Goal: Communication & Community: Answer question/provide support

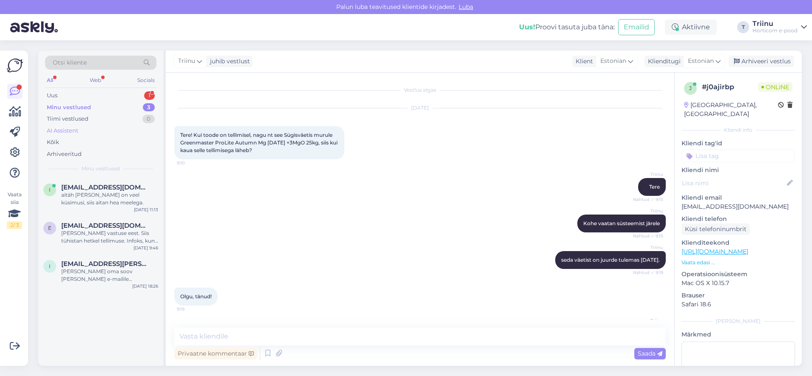
scroll to position [355, 0]
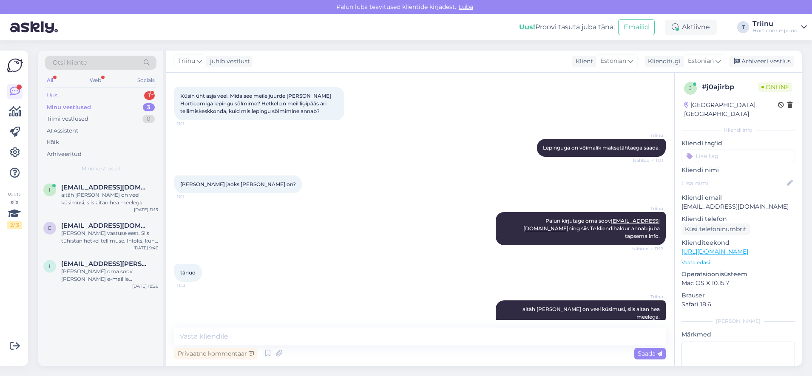
click at [85, 99] on div "Uus 1" at bounding box center [100, 96] width 111 height 12
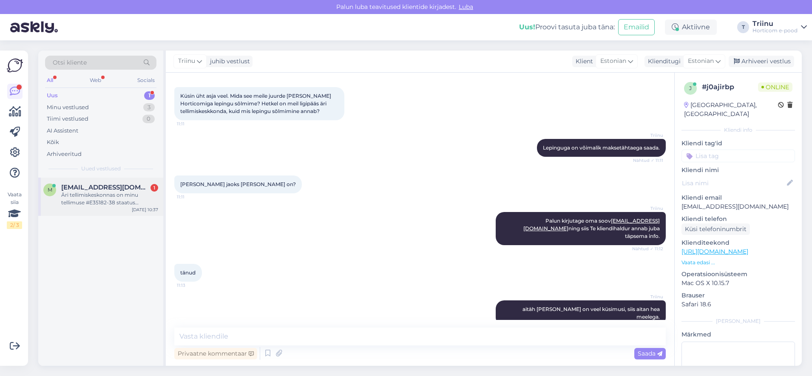
click at [102, 201] on div "Äri tellimiskeskonnas on minu tellimuse #E35182-38 staatus väljastamise ootel. …" at bounding box center [109, 198] width 97 height 15
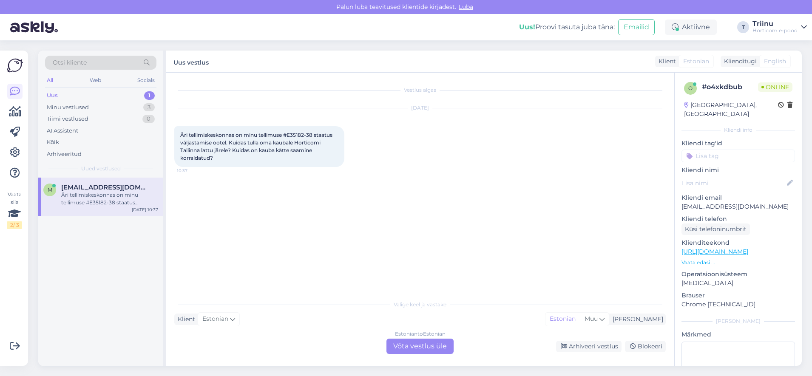
scroll to position [0, 0]
click at [394, 348] on div "Estonian to Estonian Võta vestlus üle" at bounding box center [419, 346] width 67 height 15
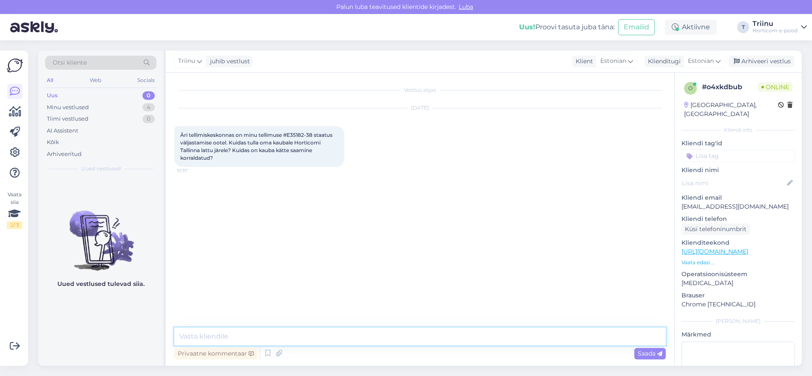
click at [241, 332] on textarea at bounding box center [419, 337] width 491 height 18
type textarea "[PERSON_NAME] vaatan järele"
drag, startPoint x: 290, startPoint y: 133, endPoint x: 307, endPoint y: 132, distance: 17.0
click at [307, 132] on span "Äri tellimiskeskonnas on minu tellimuse #E35182-38 staatus väljastamise ootel. …" at bounding box center [256, 146] width 153 height 29
copy span "E35182"
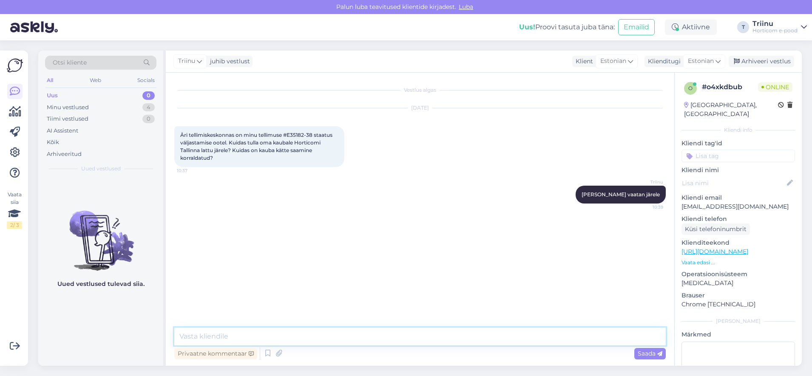
click at [225, 337] on textarea at bounding box center [419, 337] width 491 height 18
drag, startPoint x: 320, startPoint y: 341, endPoint x: 324, endPoint y: 334, distance: 8.6
click at [320, 341] on textarea "Jaa, see [PERSON_NAME] on me laos olemas" at bounding box center [419, 337] width 491 height 18
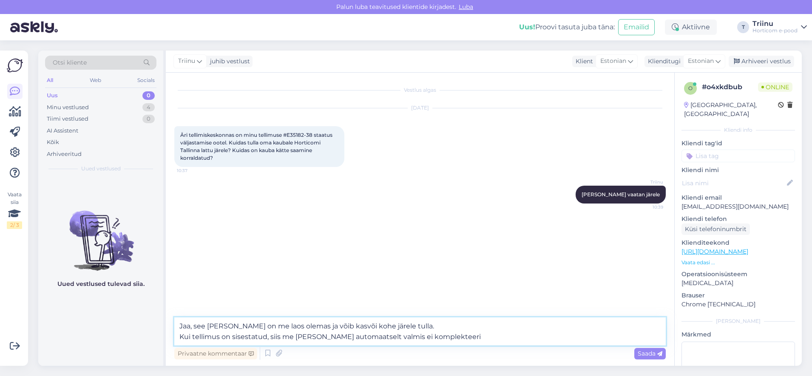
click at [269, 337] on textarea "Jaa, see [PERSON_NAME] on me laos olemas ja võib kasvõi kohe järele tulla. Kui …" at bounding box center [419, 332] width 491 height 28
click at [567, 337] on textarea "Jaa, see [PERSON_NAME] on me laos olemas ja võib kasvõi kohe järele tulla. Kui …" at bounding box center [419, 332] width 491 height 28
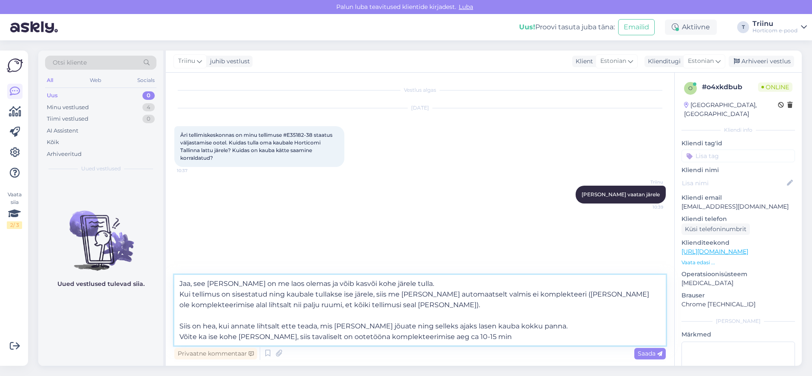
type textarea "Jaa, see [PERSON_NAME] on me laos olemas ja võib kasvõi kohe järele tulla. Kui …"
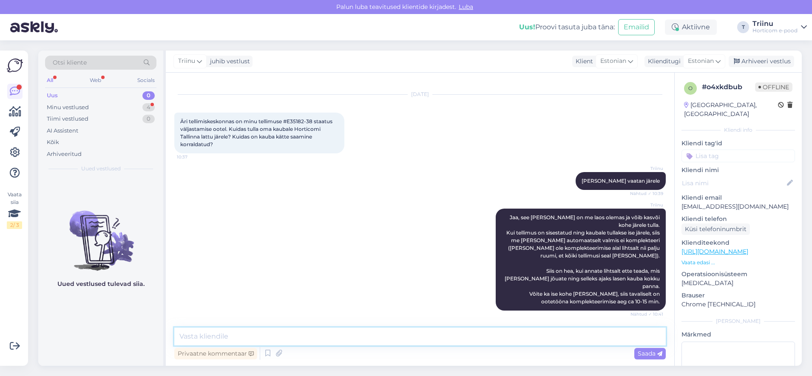
scroll to position [50, 0]
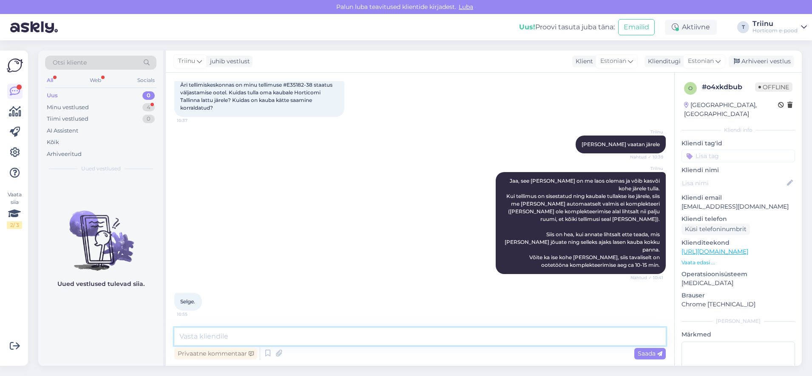
click at [211, 338] on textarea at bounding box center [419, 337] width 491 height 18
type textarea "A"
click at [82, 106] on div "Minu vestlused" at bounding box center [68, 107] width 42 height 9
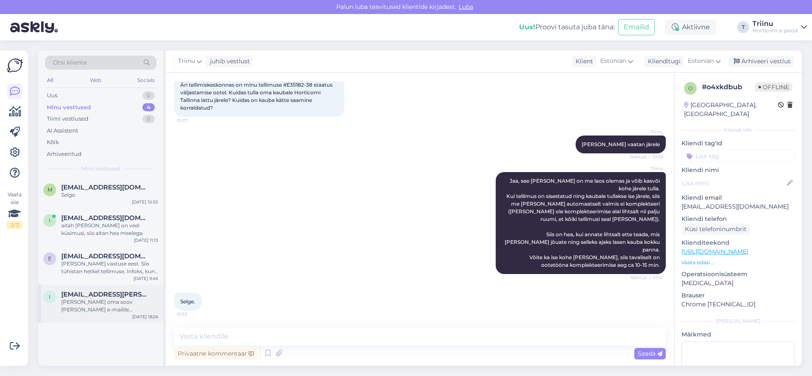
click at [109, 307] on div "[PERSON_NAME] oma soov [PERSON_NAME] e-mailile [EMAIL_ADDRESS][DOMAIN_NAME]" at bounding box center [109, 305] width 97 height 15
